Goal: Information Seeking & Learning: Learn about a topic

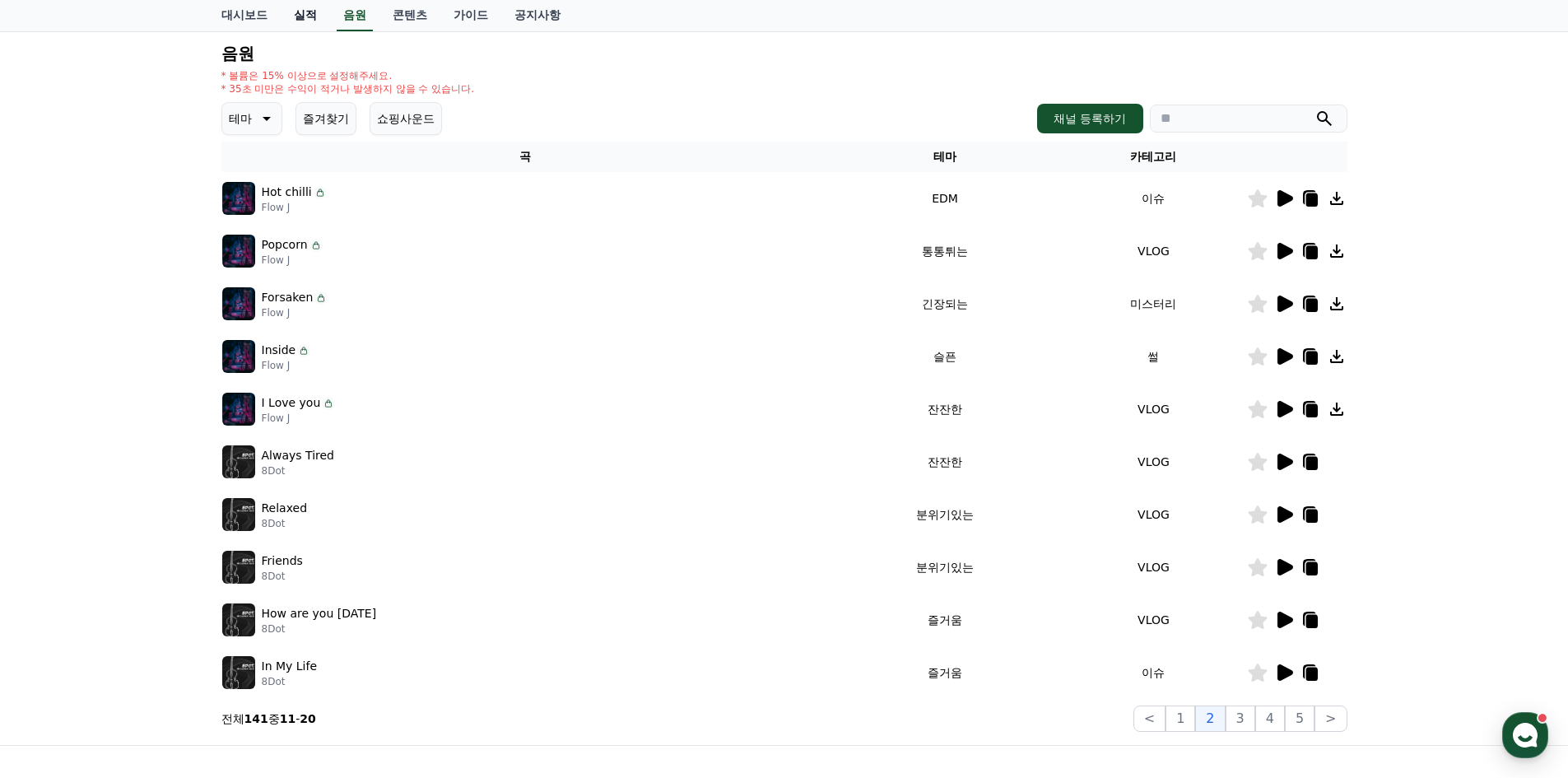
click at [312, 19] on link "실적" at bounding box center [306, 16] width 49 height 32
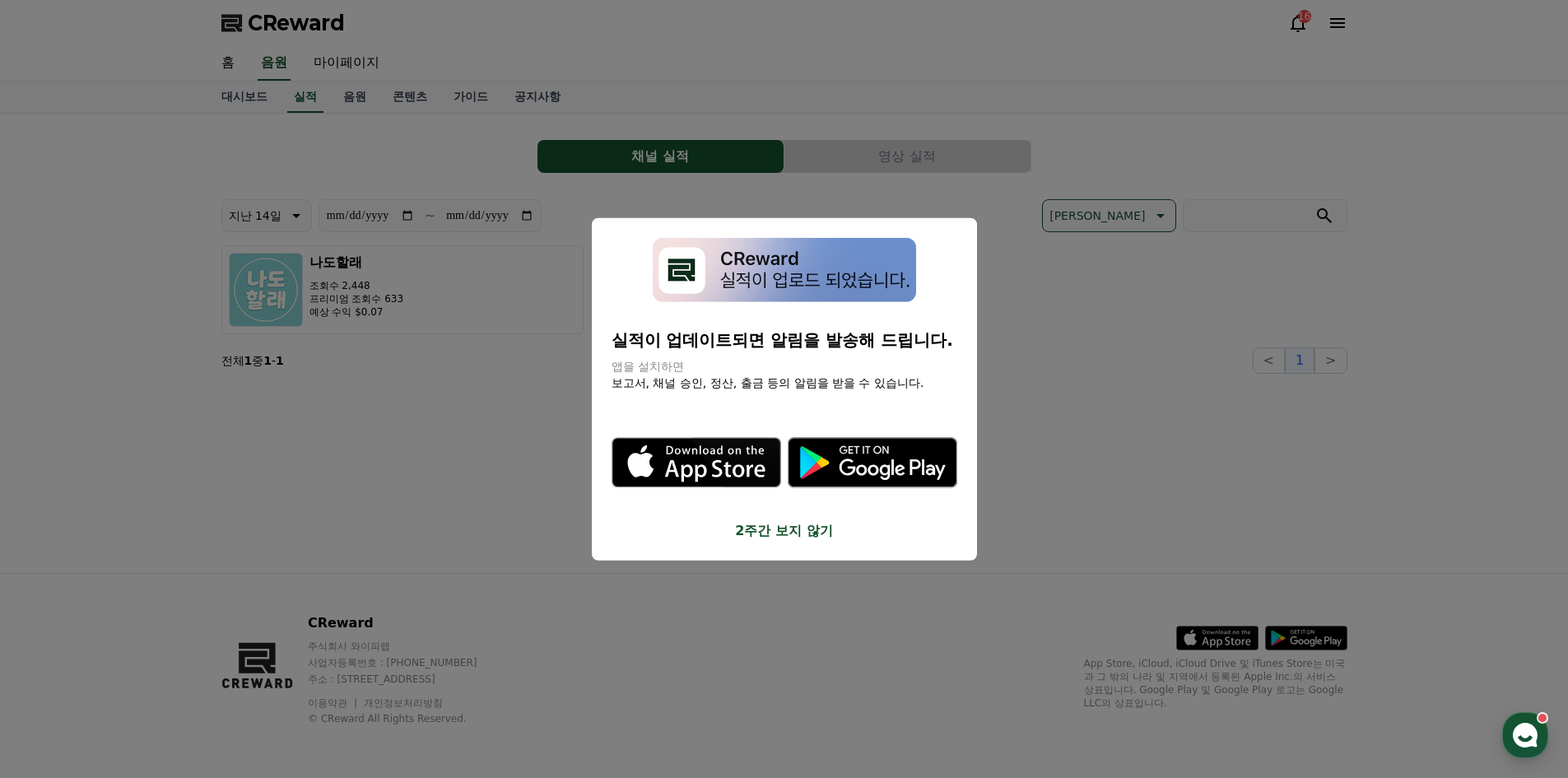
click at [798, 536] on button "2주간 보지 않기" at bounding box center [784, 530] width 345 height 19
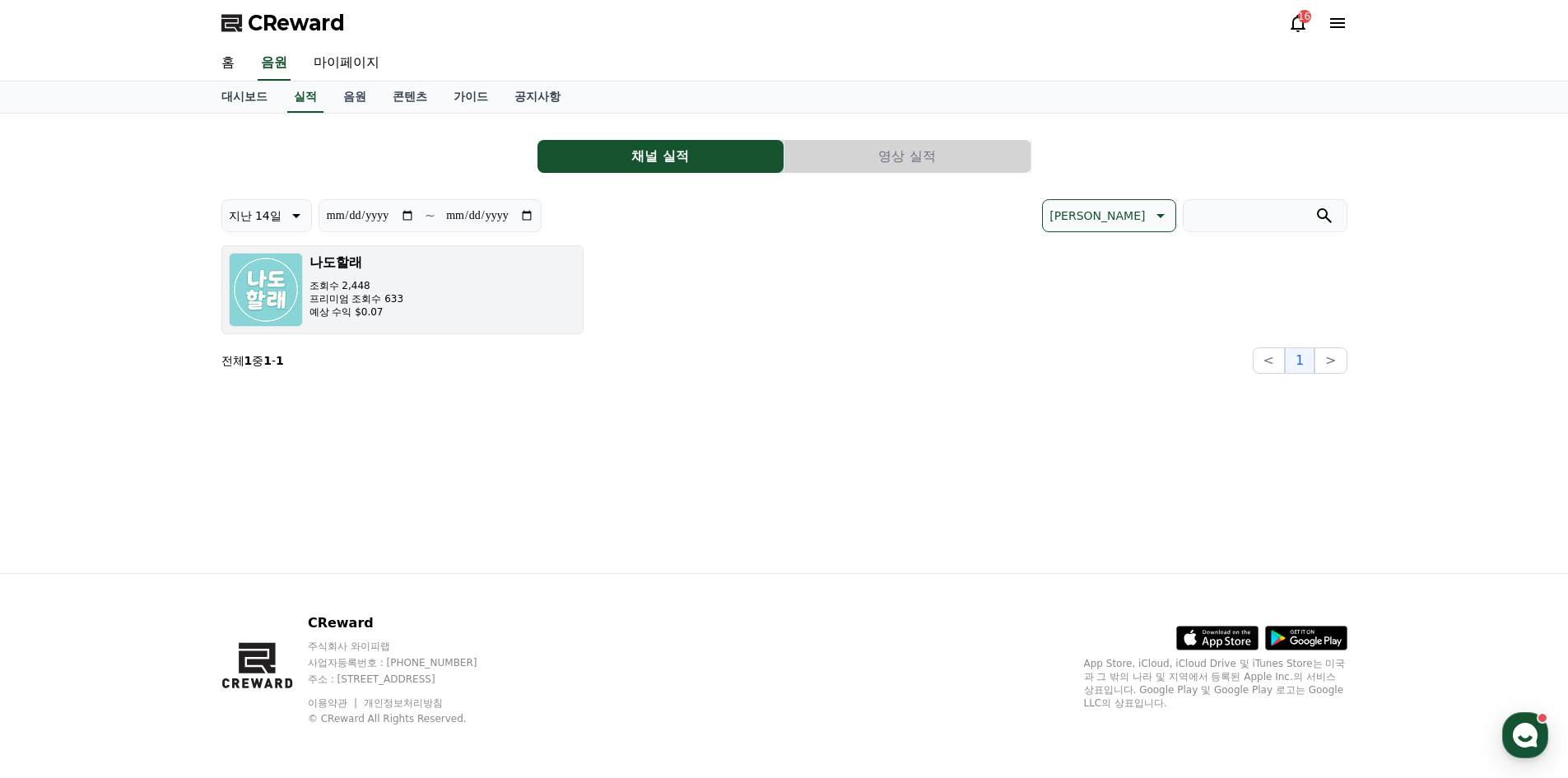
click at [493, 309] on button "나도할래 조회수 2,448 프리미엄 조회수 633 예상 수익 $0.07" at bounding box center [402, 289] width 362 height 89
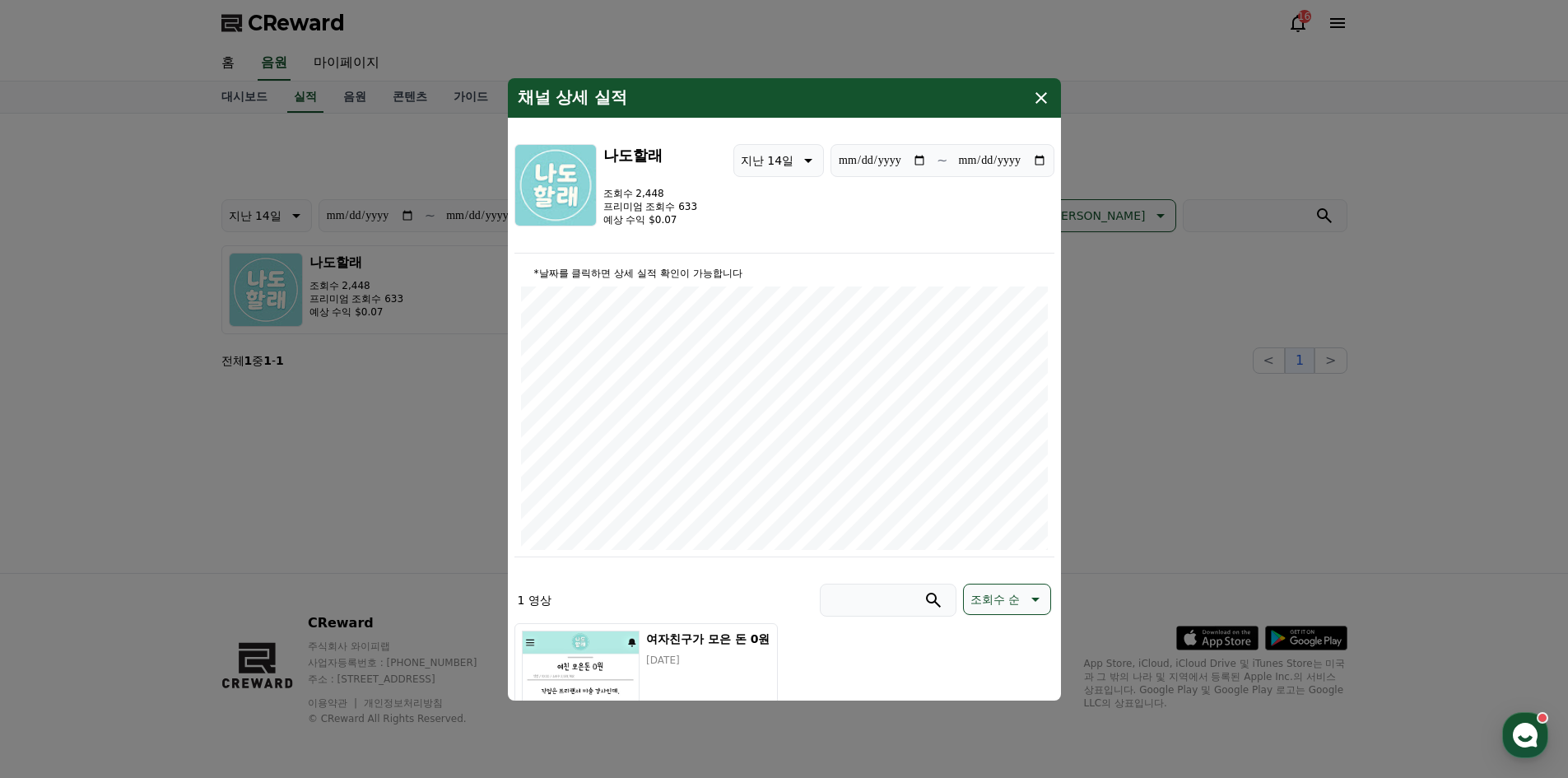
drag, startPoint x: 678, startPoint y: 208, endPoint x: 693, endPoint y: 207, distance: 15.0
click at [693, 207] on p "프리미엄 조회수 633" at bounding box center [650, 206] width 94 height 13
drag, startPoint x: 647, startPoint y: 194, endPoint x: 670, endPoint y: 195, distance: 23.0
click at [670, 195] on p "조회수 2,448" at bounding box center [650, 193] width 94 height 13
click at [705, 637] on h5 "여자친구가 모은 돈 0원" at bounding box center [707, 639] width 123 height 17
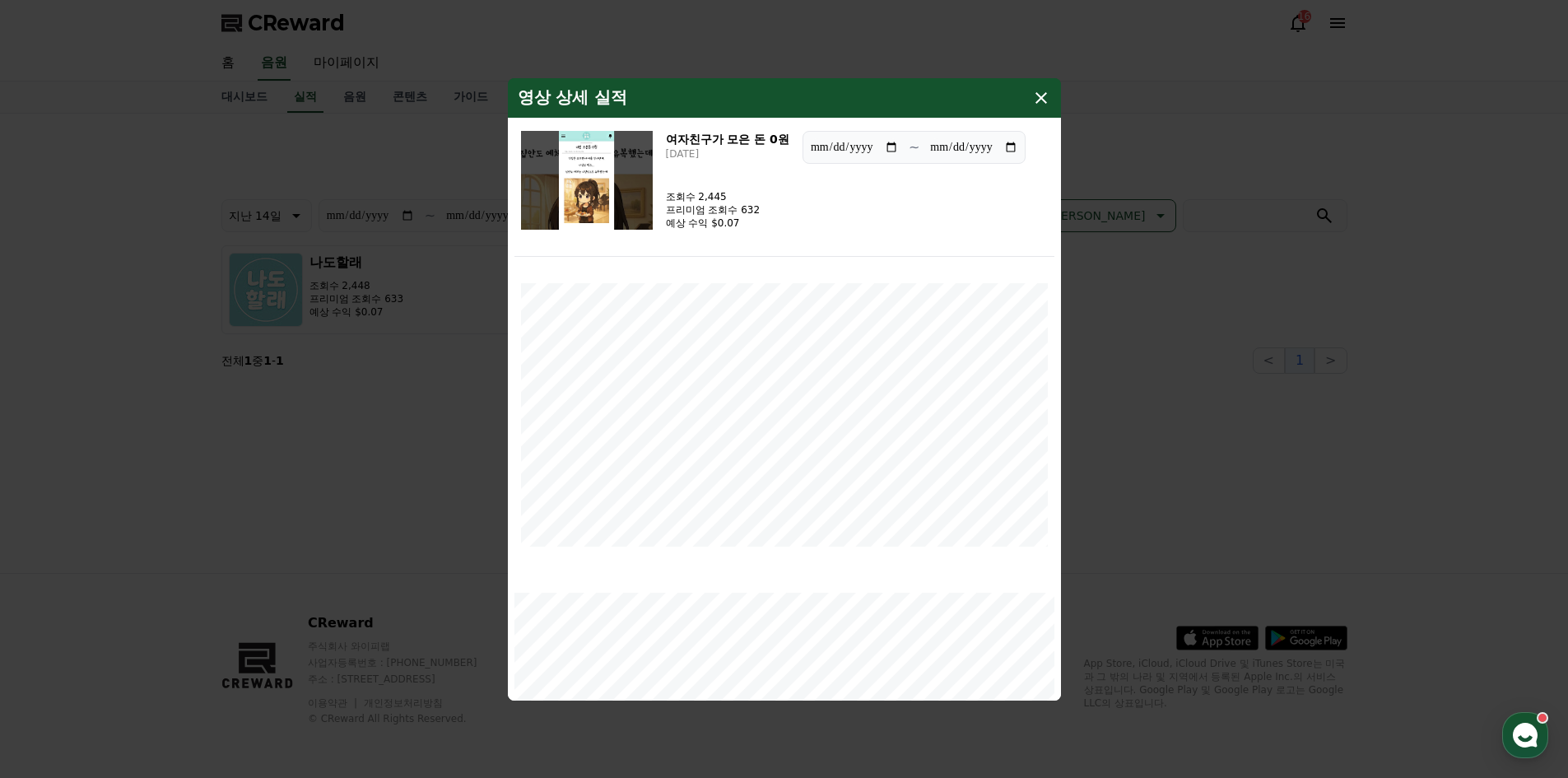
drag, startPoint x: 716, startPoint y: 227, endPoint x: 739, endPoint y: 224, distance: 23.2
click at [739, 224] on p "예상 수익 $0.07" at bounding box center [713, 223] width 94 height 13
click at [891, 241] on div "**********" at bounding box center [784, 190] width 540 height 132
click at [1038, 94] on icon "modal" at bounding box center [1040, 98] width 11 height 11
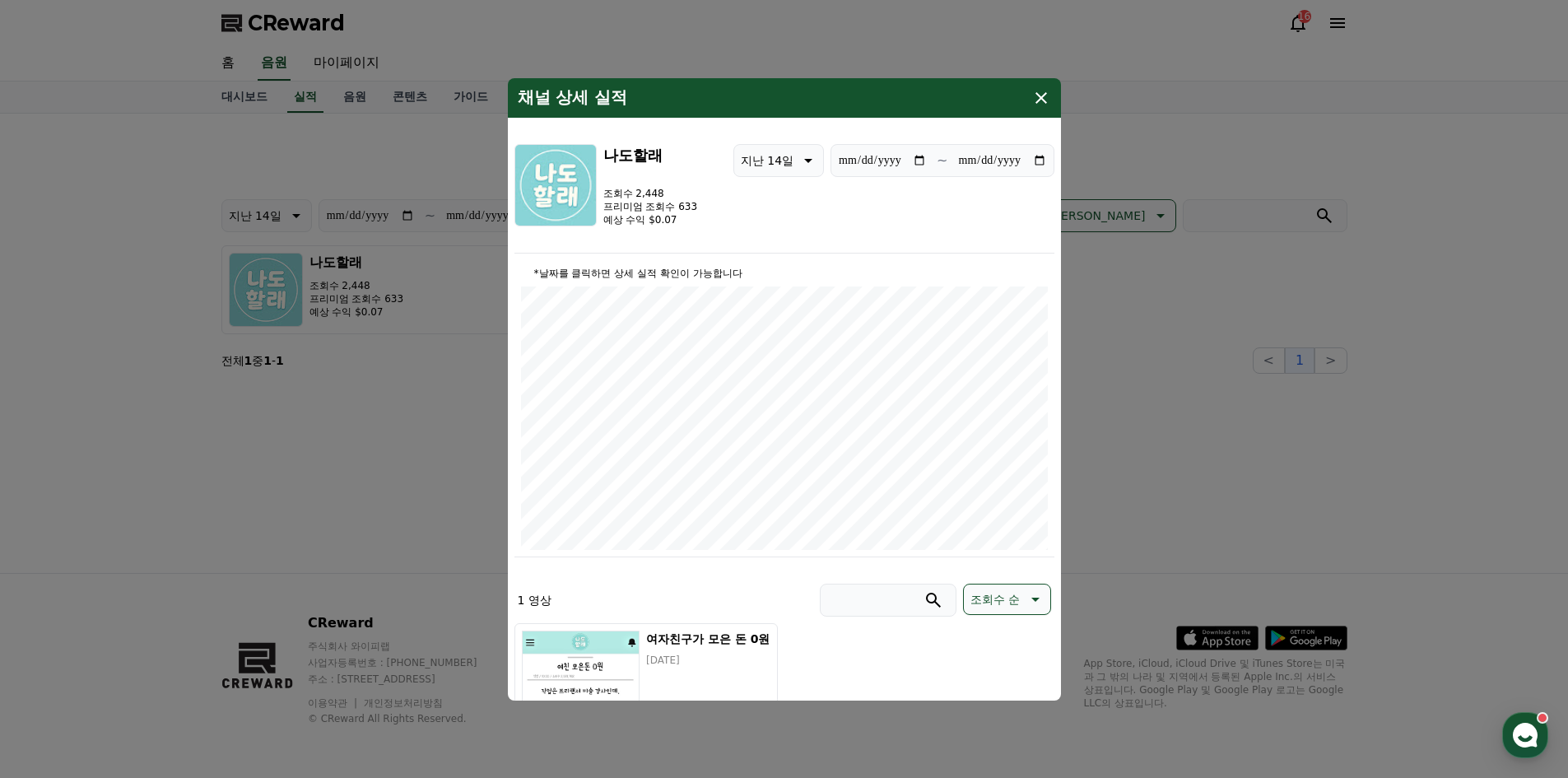
click at [1039, 95] on icon "modal" at bounding box center [1040, 98] width 11 height 11
